Goal: Find contact information: Find contact information

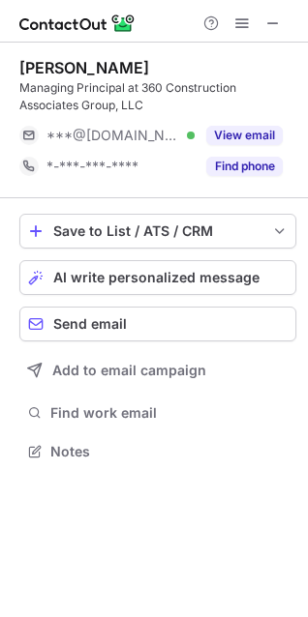
scroll to position [437, 308]
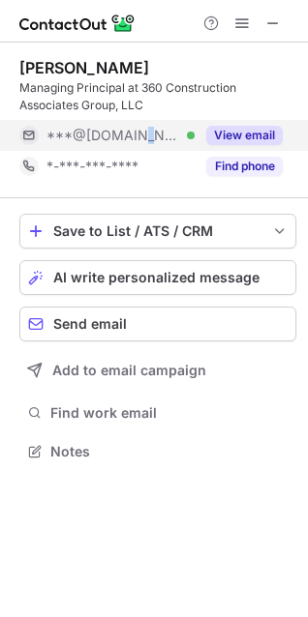
click at [130, 132] on span "***@gmail.com" at bounding box center [112, 135] width 133 height 17
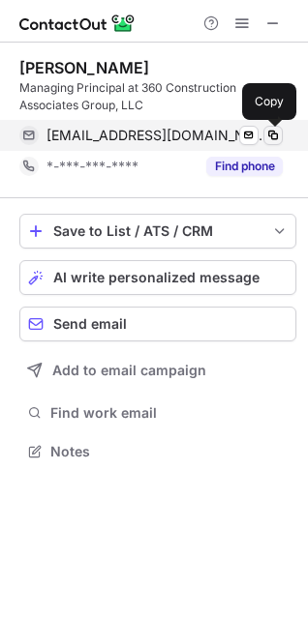
click at [276, 136] on span at bounding box center [272, 135] width 15 height 15
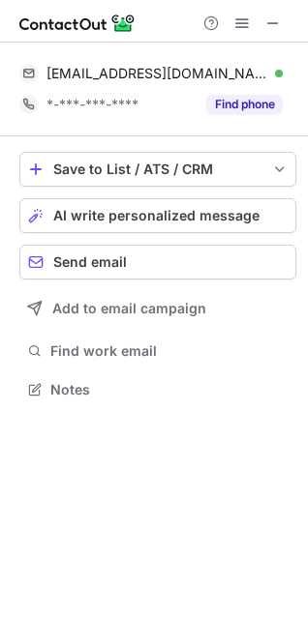
scroll to position [375, 308]
click at [278, 25] on span at bounding box center [272, 22] width 15 height 15
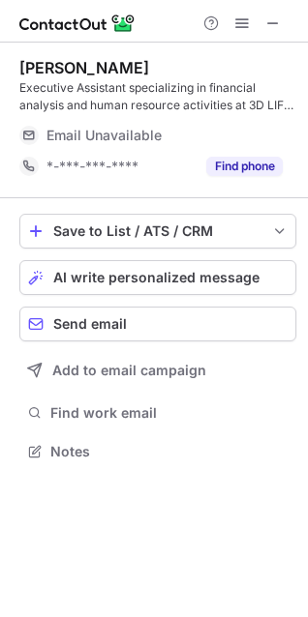
scroll to position [437, 308]
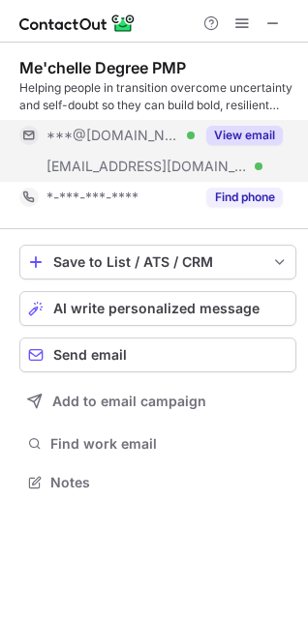
scroll to position [468, 308]
click at [84, 140] on span "***@aol.com" at bounding box center [112, 135] width 133 height 17
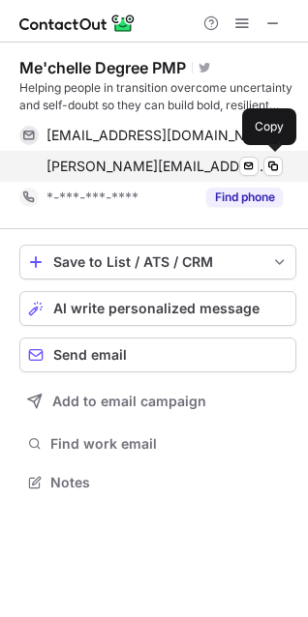
click at [160, 169] on span "mechelle@thirddegreesolutions.com" at bounding box center [156, 166] width 221 height 17
click at [272, 164] on span at bounding box center [272, 166] width 15 height 15
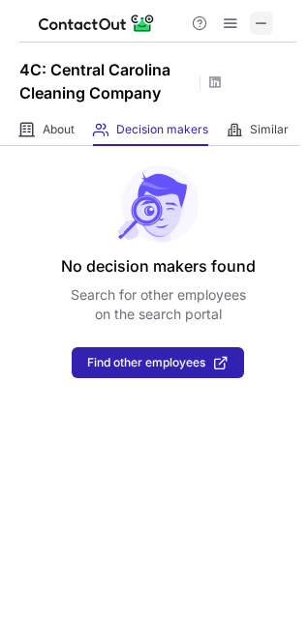
click at [253, 28] on span at bounding box center [260, 22] width 15 height 15
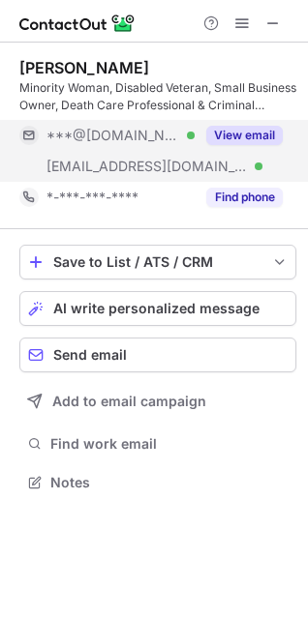
scroll to position [468, 308]
click at [148, 130] on div "***@[DOMAIN_NAME] Verified" at bounding box center [120, 135] width 148 height 17
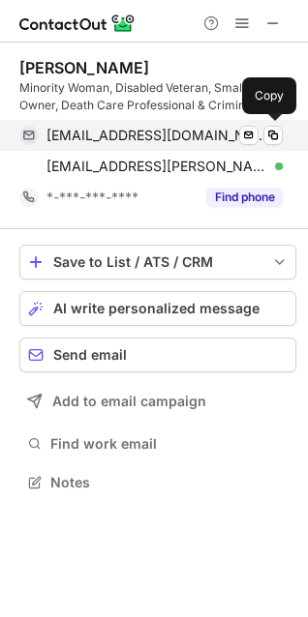
click at [210, 141] on span "[EMAIL_ADDRESS][DOMAIN_NAME]" at bounding box center [156, 135] width 221 height 17
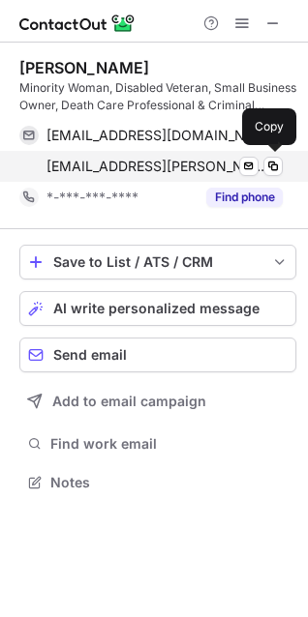
click at [179, 176] on div "[EMAIL_ADDRESS][PERSON_NAME][DOMAIN_NAME] Verified Send email Copy" at bounding box center [150, 166] width 263 height 31
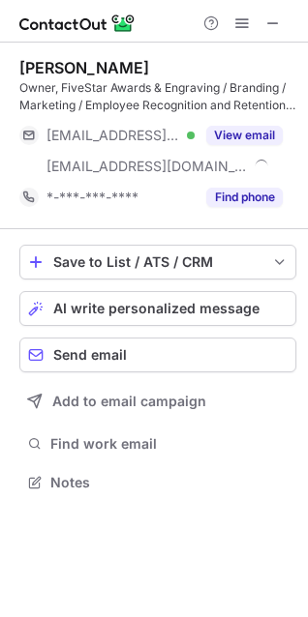
scroll to position [468, 308]
click at [279, 17] on span at bounding box center [272, 22] width 15 height 15
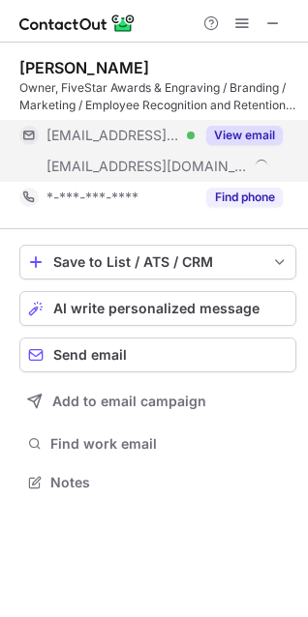
click at [157, 147] on div "***@5starawards.net Verified" at bounding box center [106, 135] width 175 height 31
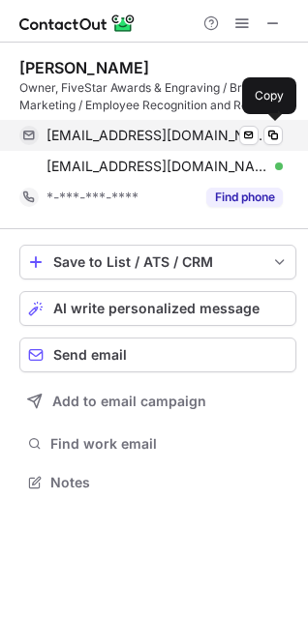
click at [169, 142] on span "sales@5starawards.net" at bounding box center [156, 135] width 221 height 17
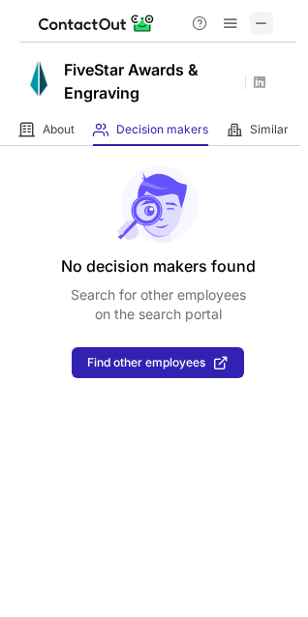
click at [254, 17] on span at bounding box center [260, 22] width 15 height 15
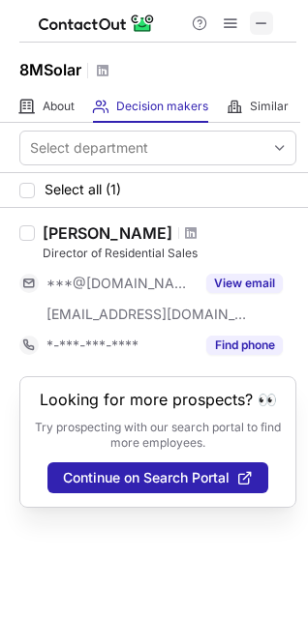
click at [255, 26] on span at bounding box center [260, 22] width 15 height 15
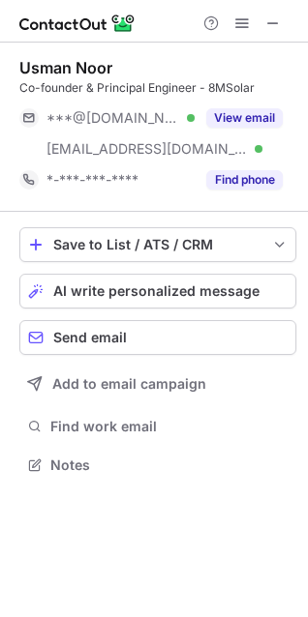
scroll to position [451, 308]
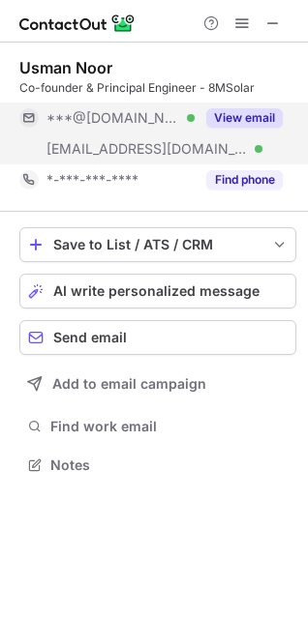
click at [95, 144] on span "***@8msolar.com" at bounding box center [146, 148] width 201 height 17
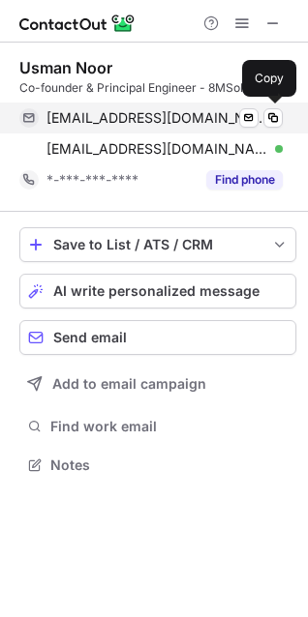
click at [140, 117] on span "usmannr@yahoo.com" at bounding box center [156, 117] width 221 height 17
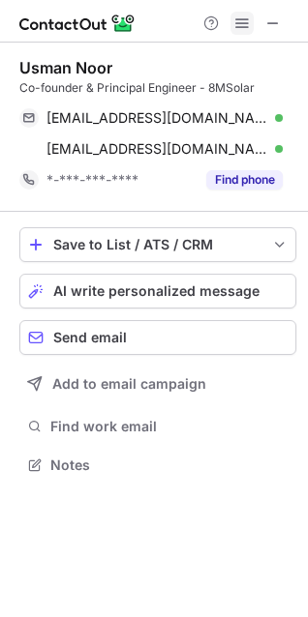
click at [245, 19] on span at bounding box center [241, 22] width 15 height 15
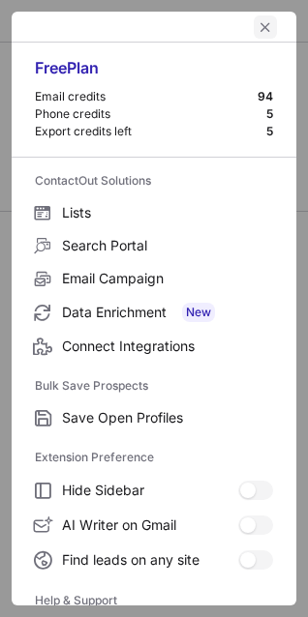
click at [257, 19] on span "left-button" at bounding box center [264, 26] width 15 height 15
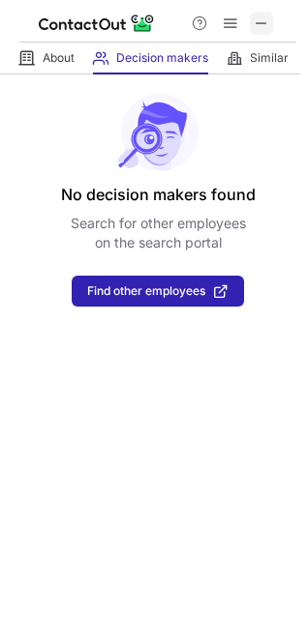
click at [265, 23] on span at bounding box center [260, 22] width 15 height 15
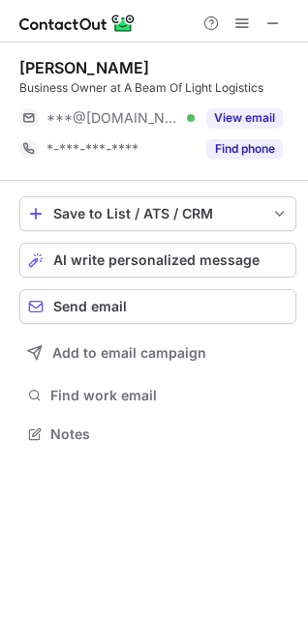
scroll to position [420, 308]
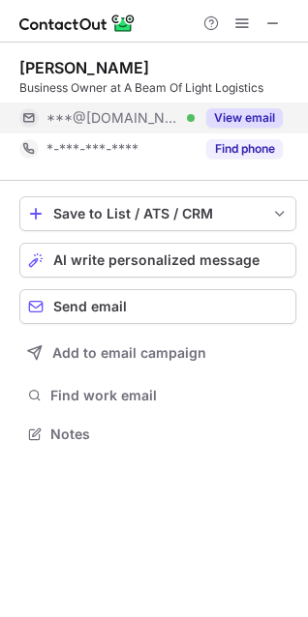
click at [114, 114] on span "***@gmail.com" at bounding box center [112, 117] width 133 height 17
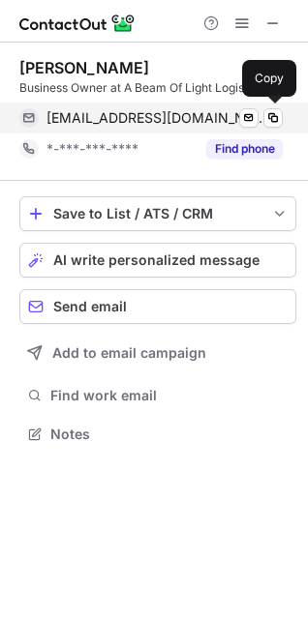
click at [76, 120] on span "wendybidgel@gmail.com" at bounding box center [156, 117] width 221 height 17
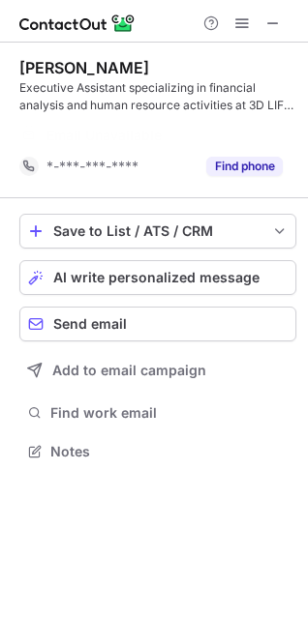
scroll to position [406, 308]
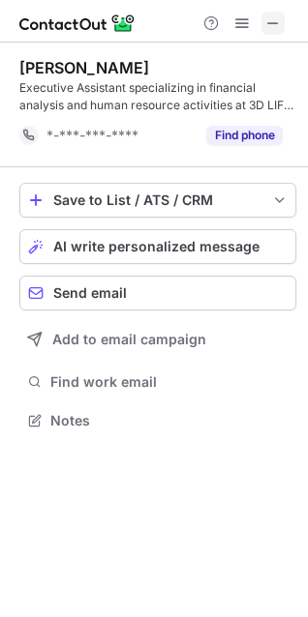
click at [277, 15] on span at bounding box center [272, 22] width 15 height 15
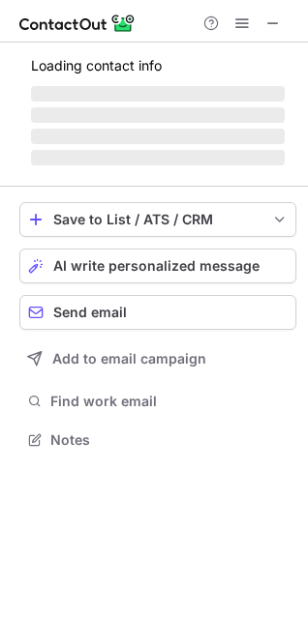
scroll to position [451, 308]
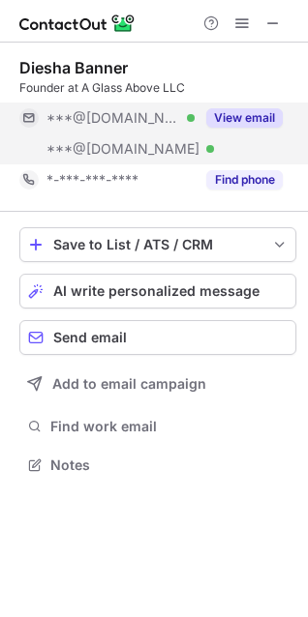
click at [108, 136] on div "***@yahoo.com Verified" at bounding box center [106, 148] width 175 height 31
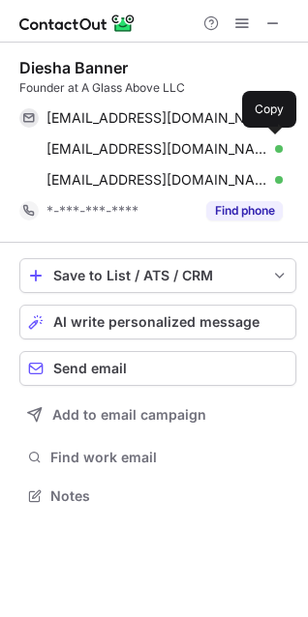
scroll to position [482, 308]
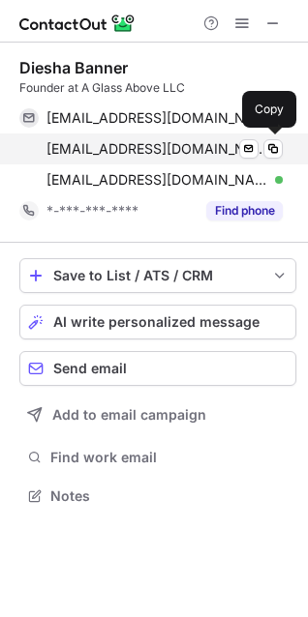
click at [130, 154] on span "dieshabanner@gmail.com" at bounding box center [156, 148] width 221 height 17
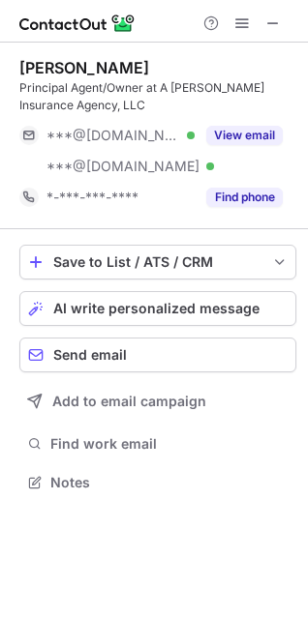
scroll to position [468, 308]
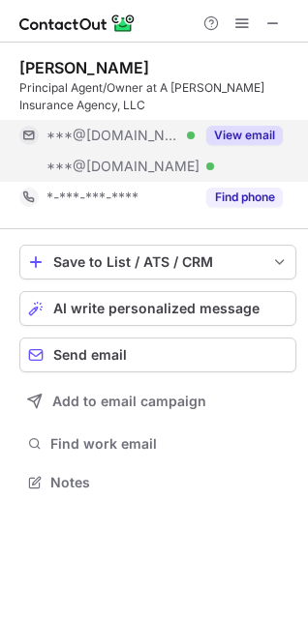
click at [138, 156] on div "***@hotmail.com Verified" at bounding box center [106, 166] width 175 height 31
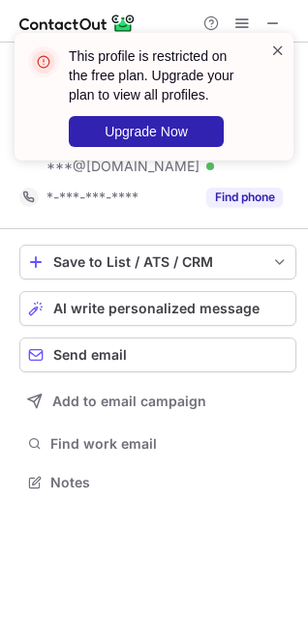
click at [279, 51] on span at bounding box center [277, 50] width 15 height 19
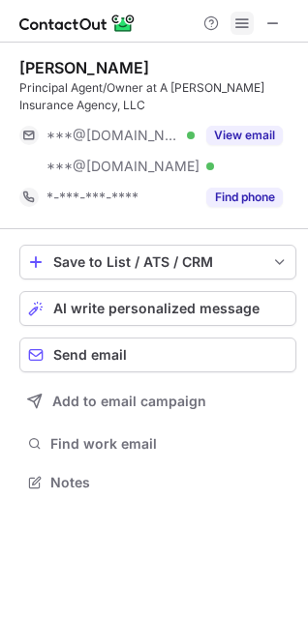
click at [232, 16] on button at bounding box center [241, 23] width 23 height 23
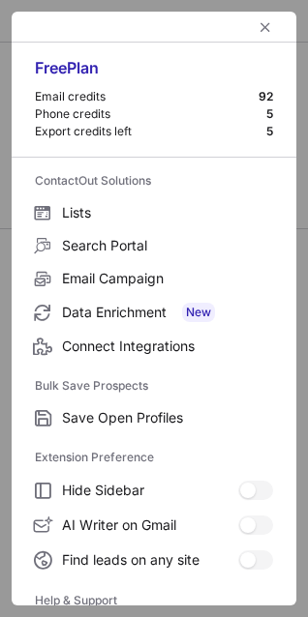
click at [232, 16] on div at bounding box center [154, 27] width 284 height 31
click at [257, 25] on span "left-button" at bounding box center [264, 26] width 15 height 15
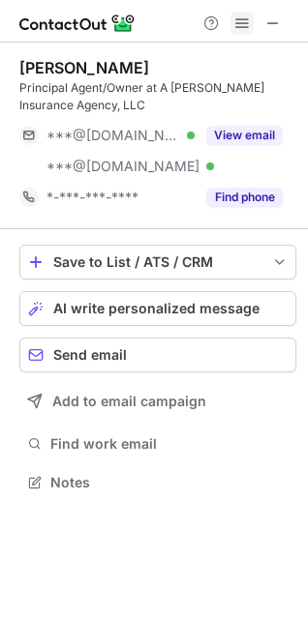
click at [244, 28] on span at bounding box center [241, 22] width 15 height 15
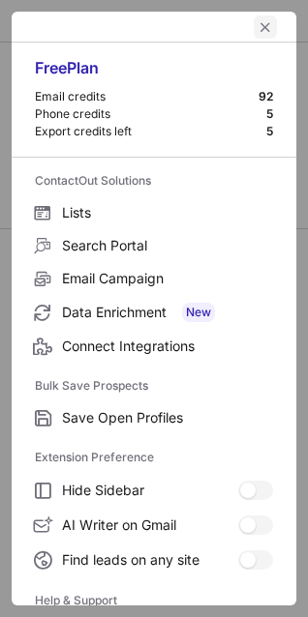
click at [257, 28] on span "left-button" at bounding box center [264, 26] width 15 height 15
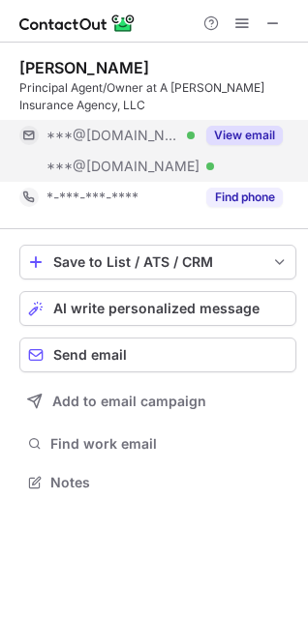
click at [244, 138] on button "View email" at bounding box center [244, 135] width 76 height 19
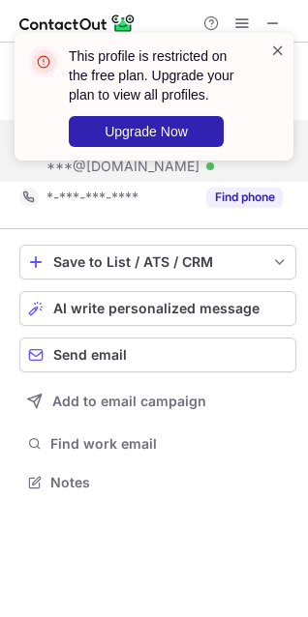
click at [272, 47] on span at bounding box center [277, 50] width 15 height 19
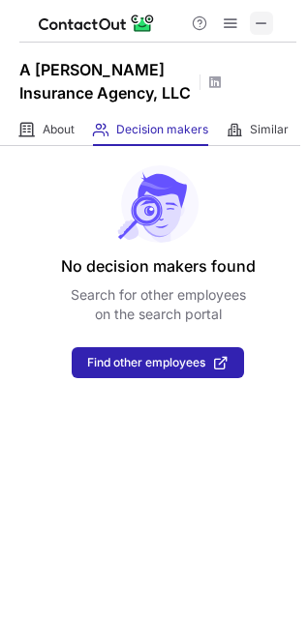
click at [263, 27] on span at bounding box center [260, 22] width 15 height 15
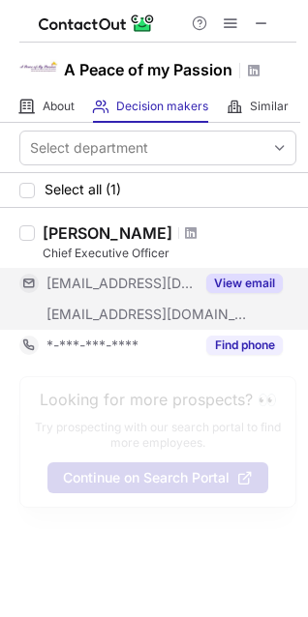
click at [107, 278] on span "[EMAIL_ADDRESS][DOMAIN_NAME]" at bounding box center [120, 283] width 148 height 17
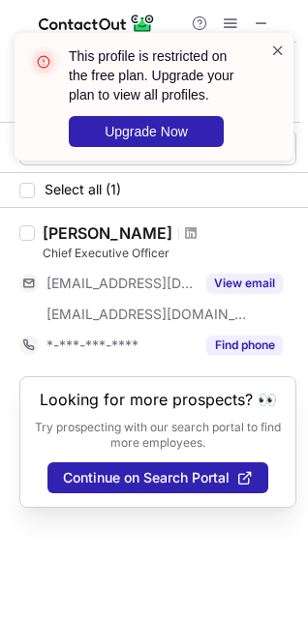
click at [279, 48] on span at bounding box center [277, 50] width 15 height 19
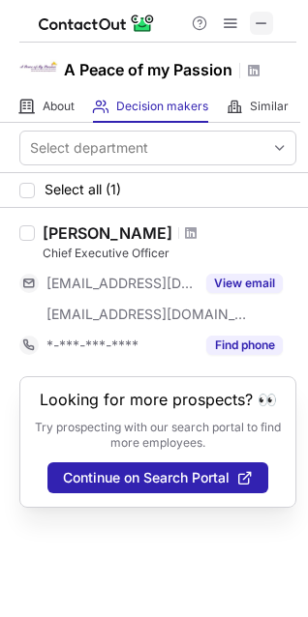
click at [254, 25] on span at bounding box center [260, 22] width 15 height 15
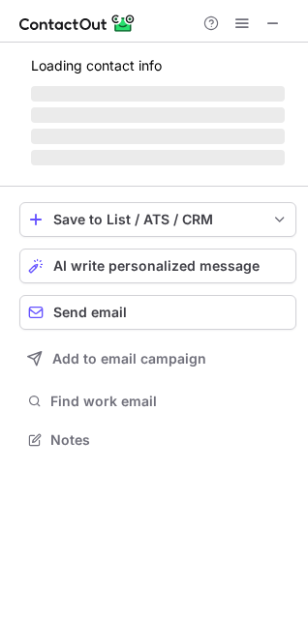
scroll to position [420, 308]
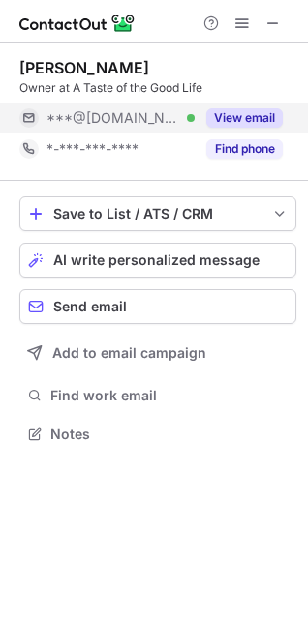
click at [159, 126] on div "***@hotmail.com Verified" at bounding box center [120, 117] width 148 height 17
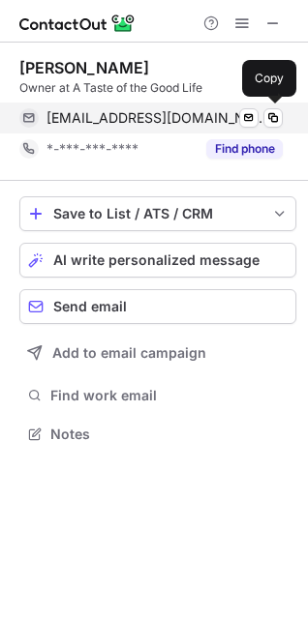
click at [162, 120] on span "loera5@hotmail.com" at bounding box center [156, 117] width 221 height 17
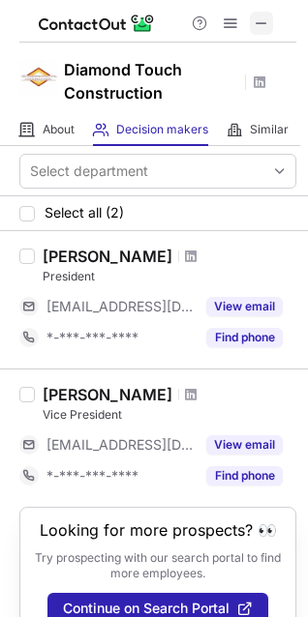
click at [256, 15] on span at bounding box center [260, 22] width 15 height 15
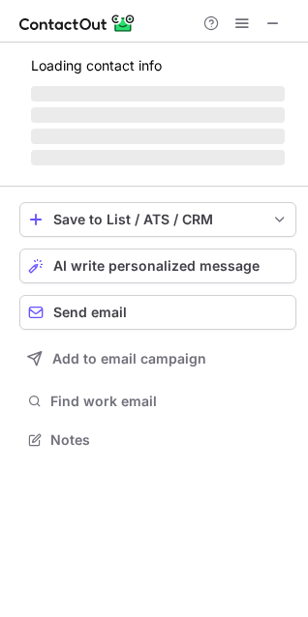
scroll to position [451, 308]
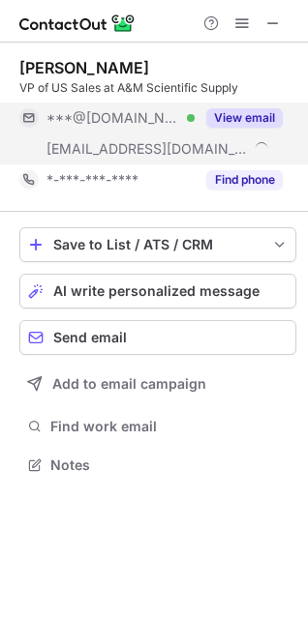
click at [91, 118] on span "***@[DOMAIN_NAME]" at bounding box center [112, 117] width 133 height 17
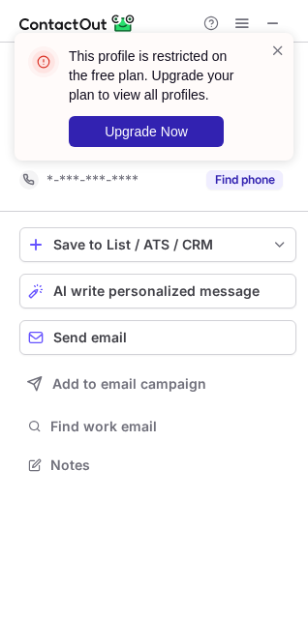
click at [286, 48] on div "This profile is restricted on the free plan. Upgrade your plan to view all prof…" at bounding box center [154, 97] width 279 height 128
click at [275, 45] on span at bounding box center [277, 50] width 15 height 19
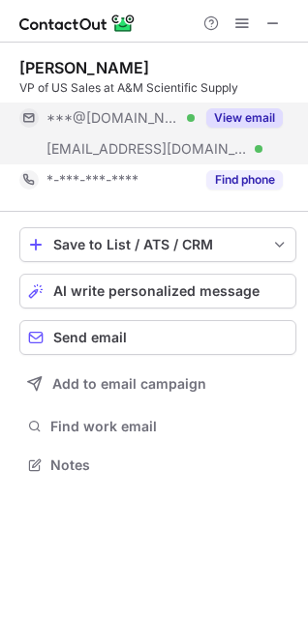
click at [208, 114] on button "View email" at bounding box center [244, 117] width 76 height 19
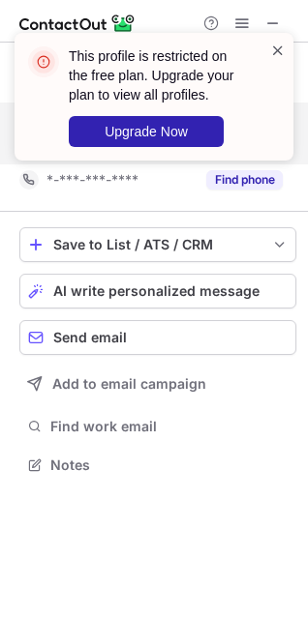
click at [270, 53] on span at bounding box center [277, 50] width 15 height 19
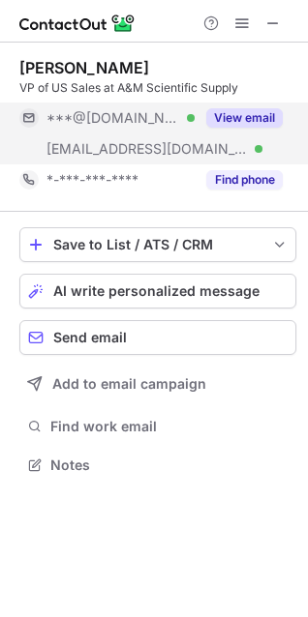
click at [94, 149] on div "This profile is restricted on the free plan. Upgrade your plan to view all prof…" at bounding box center [146, 97] width 248 height 112
click at [94, 149] on span "[EMAIL_ADDRESS][DOMAIN_NAME]" at bounding box center [146, 148] width 201 height 17
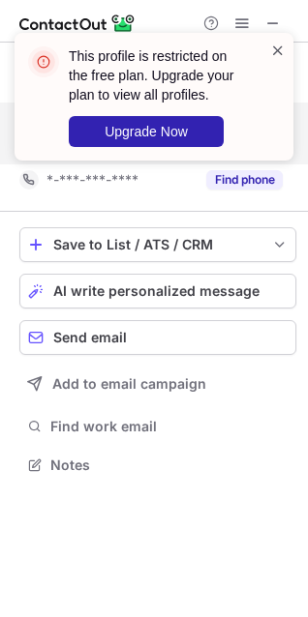
click at [281, 53] on span at bounding box center [277, 50] width 15 height 19
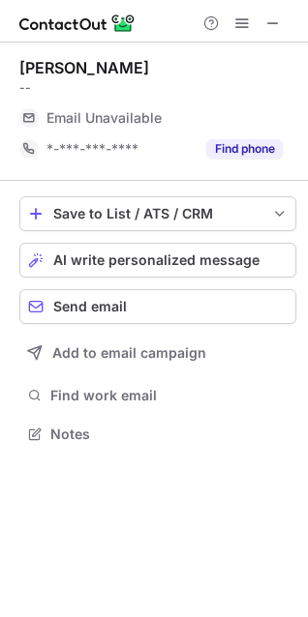
scroll to position [420, 308]
click at [64, 121] on span "Email Unavailable" at bounding box center [103, 117] width 115 height 17
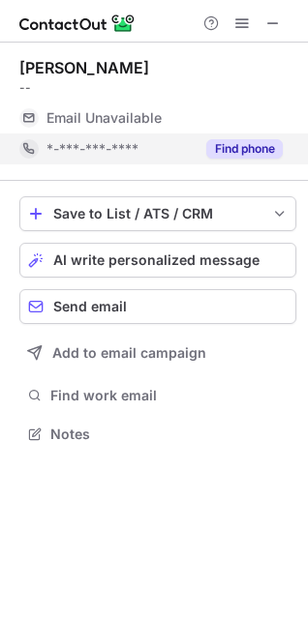
click at [66, 144] on span "*-***-***-****" at bounding box center [92, 148] width 92 height 17
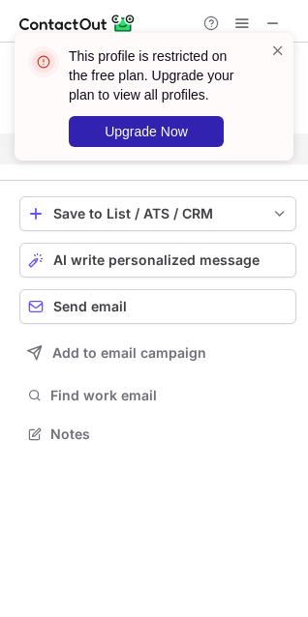
click at [285, 44] on div "This profile is restricted on the free plan. Upgrade your plan to view all prof…" at bounding box center [154, 97] width 279 height 128
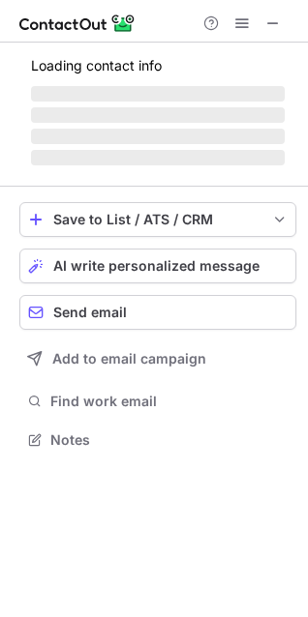
scroll to position [437, 308]
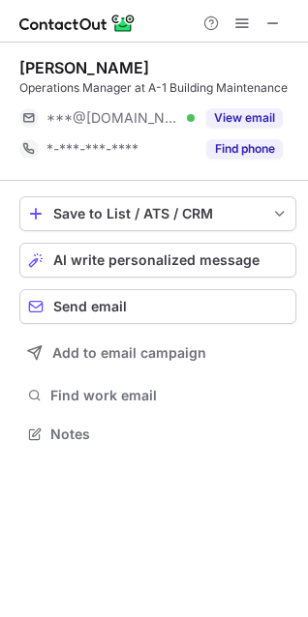
scroll to position [420, 308]
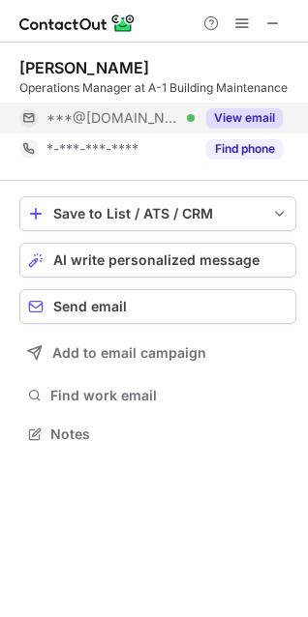
click at [71, 110] on span "***@aol.com" at bounding box center [112, 117] width 133 height 17
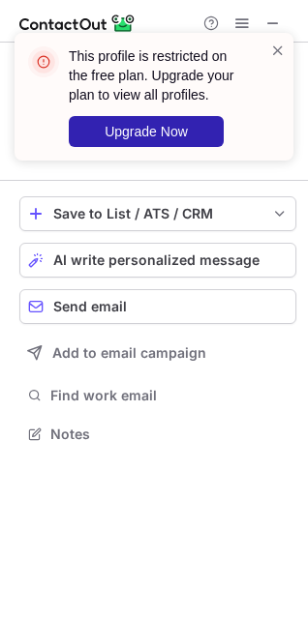
click at [269, 53] on div "This profile is restricted on the free plan. Upgrade your plan to view all prof…" at bounding box center [146, 97] width 248 height 112
click at [285, 50] on span at bounding box center [277, 50] width 15 height 19
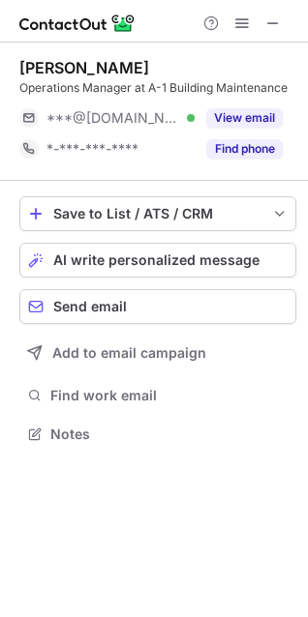
click at [275, 51] on span at bounding box center [277, 50] width 15 height 19
click at [280, 28] on button at bounding box center [272, 23] width 23 height 23
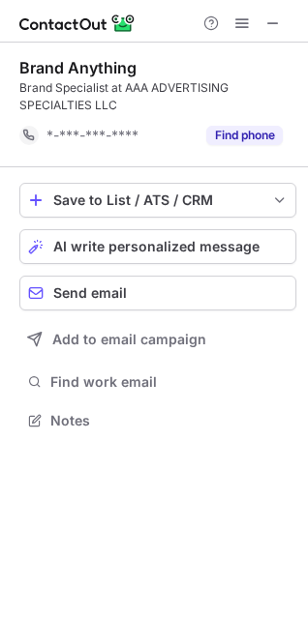
scroll to position [406, 308]
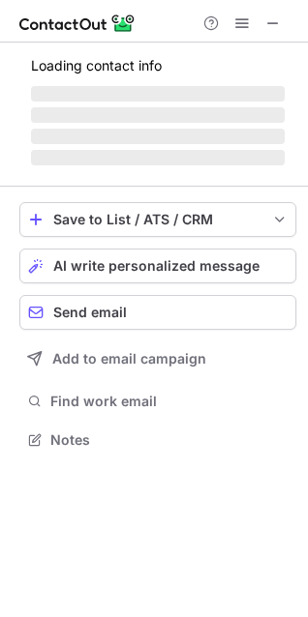
scroll to position [468, 308]
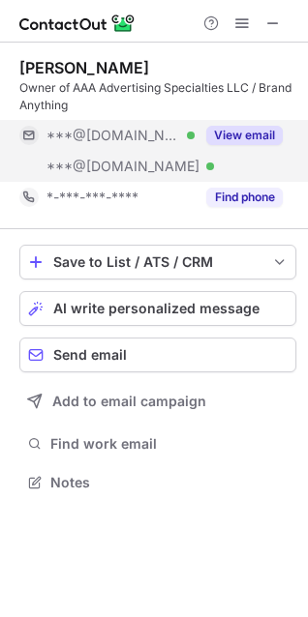
click at [92, 164] on span "***@[DOMAIN_NAME]" at bounding box center [122, 166] width 153 height 17
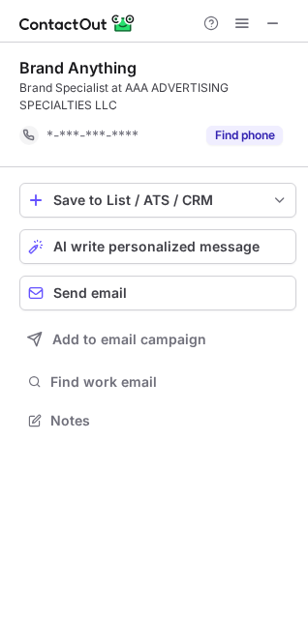
scroll to position [406, 308]
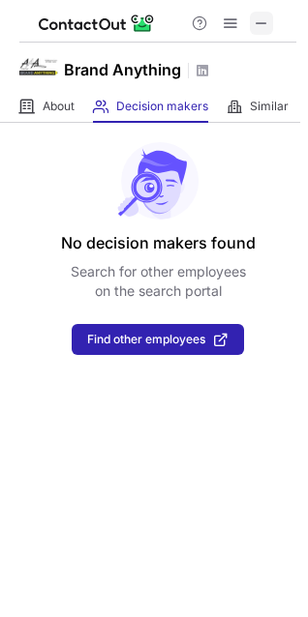
click at [254, 20] on span at bounding box center [260, 22] width 15 height 15
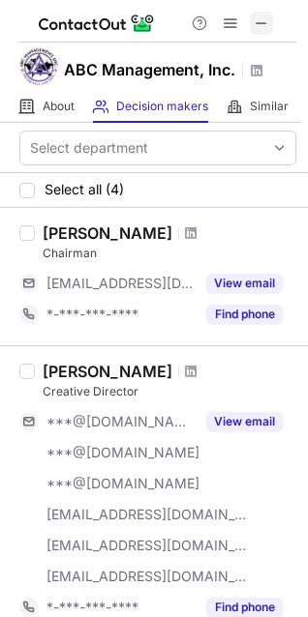
click at [267, 29] on span at bounding box center [260, 22] width 15 height 15
